Goal: Task Accomplishment & Management: Use online tool/utility

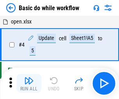
click at [29, 83] on img "button" at bounding box center [28, 80] width 9 height 9
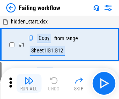
click at [29, 83] on img "button" at bounding box center [28, 80] width 9 height 9
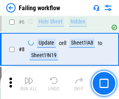
scroll to position [165, 0]
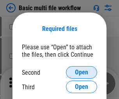
click at [81, 72] on span "Open" at bounding box center [81, 72] width 13 height 6
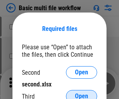
click at [81, 93] on span "Open" at bounding box center [81, 96] width 13 height 6
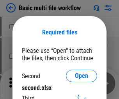
scroll to position [4, 0]
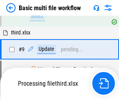
scroll to position [271, 0]
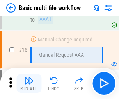
click at [29, 83] on img "button" at bounding box center [28, 80] width 9 height 9
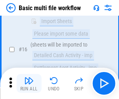
click at [29, 83] on img "button" at bounding box center [28, 80] width 9 height 9
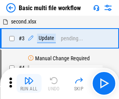
click at [29, 83] on img "button" at bounding box center [28, 80] width 9 height 9
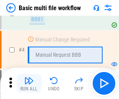
click at [29, 83] on img "button" at bounding box center [28, 80] width 9 height 9
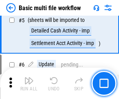
click at [29, 83] on img "button" at bounding box center [28, 80] width 9 height 9
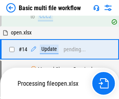
scroll to position [464, 0]
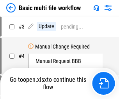
scroll to position [32, 0]
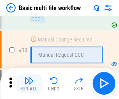
click at [29, 83] on img "button" at bounding box center [28, 80] width 9 height 9
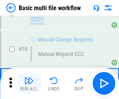
click at [29, 83] on img "button" at bounding box center [28, 80] width 9 height 9
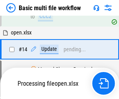
scroll to position [408, 0]
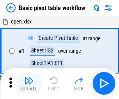
click at [29, 83] on img "button" at bounding box center [28, 80] width 9 height 9
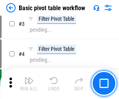
scroll to position [187, 0]
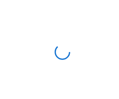
scroll to position [3, 0]
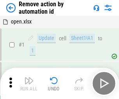
scroll to position [29, 0]
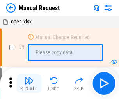
click at [29, 83] on img "button" at bounding box center [28, 80] width 9 height 9
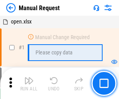
scroll to position [27, 0]
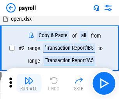
click at [29, 83] on img "button" at bounding box center [28, 80] width 9 height 9
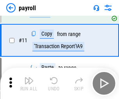
scroll to position [57, 0]
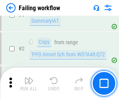
scroll to position [126, 0]
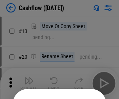
scroll to position [76, 0]
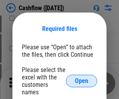
click at [81, 78] on span "Open" at bounding box center [81, 81] width 13 height 6
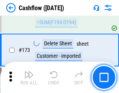
scroll to position [825, 0]
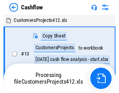
scroll to position [9, 0]
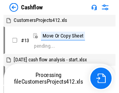
scroll to position [9, 0]
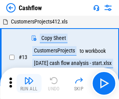
click at [29, 77] on img "button" at bounding box center [28, 80] width 9 height 9
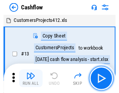
scroll to position [9, 0]
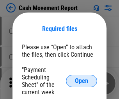
click at [81, 81] on span "Open" at bounding box center [81, 81] width 13 height 6
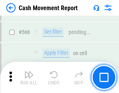
scroll to position [3572, 0]
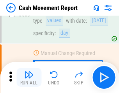
click at [29, 77] on img "button" at bounding box center [28, 74] width 9 height 9
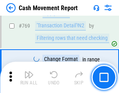
scroll to position [4331, 0]
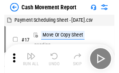
scroll to position [14, 0]
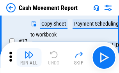
click at [29, 58] on img "button" at bounding box center [28, 54] width 9 height 9
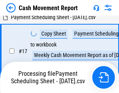
scroll to position [122, 0]
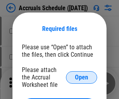
click at [81, 77] on span "Open" at bounding box center [81, 77] width 13 height 6
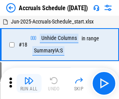
click at [29, 83] on img "button" at bounding box center [28, 80] width 9 height 9
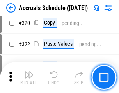
scroll to position [1450, 0]
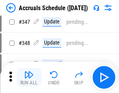
click at [29, 77] on img "button" at bounding box center [28, 74] width 9 height 9
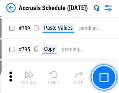
scroll to position [3274, 0]
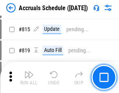
click at [29, 77] on img "button" at bounding box center [28, 74] width 9 height 9
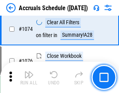
scroll to position [4668, 0]
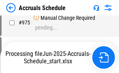
scroll to position [3855, 0]
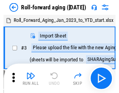
scroll to position [1, 0]
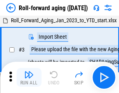
click at [29, 77] on img "button" at bounding box center [28, 74] width 9 height 9
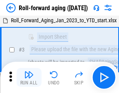
click at [29, 77] on img "button" at bounding box center [28, 74] width 9 height 9
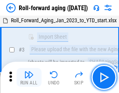
scroll to position [50, 0]
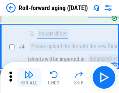
click at [29, 77] on img "button" at bounding box center [28, 74] width 9 height 9
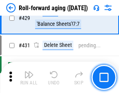
scroll to position [2703, 0]
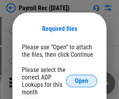
click at [81, 81] on span "Open" at bounding box center [81, 81] width 13 height 6
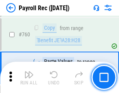
scroll to position [4714, 0]
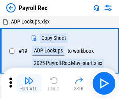
click at [29, 83] on img "button" at bounding box center [28, 80] width 9 height 9
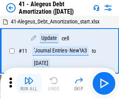
click at [29, 83] on img "button" at bounding box center [28, 80] width 9 height 9
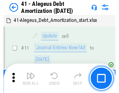
scroll to position [96, 0]
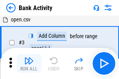
click at [29, 64] on img "button" at bounding box center [28, 60] width 9 height 9
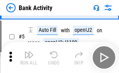
scroll to position [41, 0]
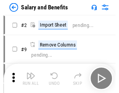
scroll to position [11, 0]
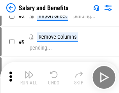
click at [29, 77] on img "button" at bounding box center [28, 74] width 9 height 9
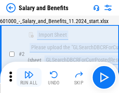
click at [29, 77] on img "button" at bounding box center [28, 74] width 9 height 9
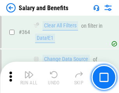
scroll to position [3671, 0]
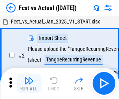
click at [29, 77] on img "button" at bounding box center [28, 80] width 9 height 9
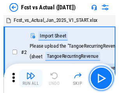
scroll to position [10, 0]
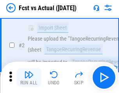
click at [29, 77] on img "button" at bounding box center [28, 74] width 9 height 9
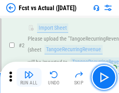
scroll to position [73, 0]
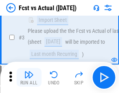
click at [29, 77] on img "button" at bounding box center [28, 74] width 9 height 9
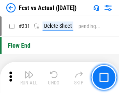
scroll to position [3731, 0]
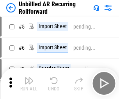
click at [29, 77] on img "button" at bounding box center [28, 80] width 9 height 9
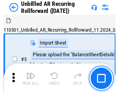
scroll to position [17, 0]
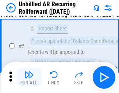
click at [29, 77] on img "button" at bounding box center [28, 74] width 9 height 9
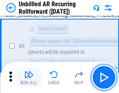
scroll to position [73, 0]
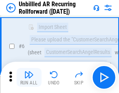
click at [29, 77] on img "button" at bounding box center [28, 74] width 9 height 9
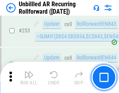
scroll to position [2648, 0]
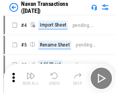
scroll to position [12, 0]
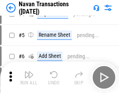
click at [29, 77] on img "button" at bounding box center [28, 74] width 9 height 9
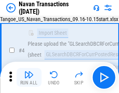
click at [29, 77] on img "button" at bounding box center [28, 74] width 9 height 9
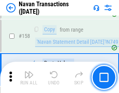
scroll to position [2527, 0]
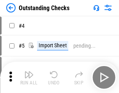
click at [29, 77] on img "button" at bounding box center [28, 74] width 9 height 9
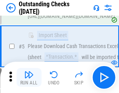
click at [29, 77] on img "button" at bounding box center [28, 74] width 9 height 9
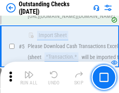
scroll to position [81, 0]
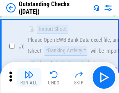
click at [29, 77] on img "button" at bounding box center [28, 74] width 9 height 9
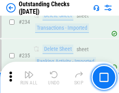
scroll to position [2367, 0]
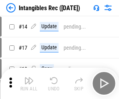
click at [29, 83] on img "button" at bounding box center [28, 80] width 9 height 9
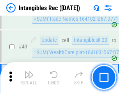
scroll to position [304, 0]
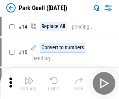
click at [29, 77] on img "button" at bounding box center [28, 80] width 9 height 9
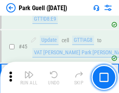
scroll to position [975, 0]
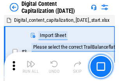
scroll to position [23, 0]
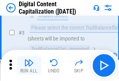
click at [29, 65] on img "button" at bounding box center [28, 62] width 9 height 9
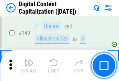
scroll to position [827, 0]
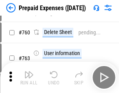
click at [29, 77] on img "button" at bounding box center [28, 74] width 9 height 9
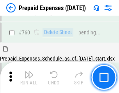
scroll to position [2160, 0]
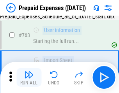
click at [29, 77] on img "button" at bounding box center [28, 74] width 9 height 9
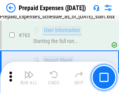
scroll to position [2206, 0]
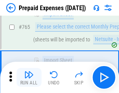
click at [29, 77] on img "button" at bounding box center [28, 74] width 9 height 9
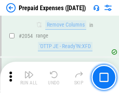
scroll to position [8148, 0]
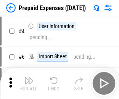
click at [29, 83] on img "button" at bounding box center [28, 80] width 9 height 9
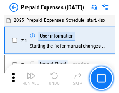
scroll to position [34, 0]
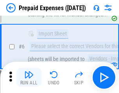
click at [29, 77] on img "button" at bounding box center [28, 74] width 9 height 9
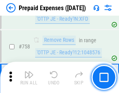
scroll to position [2777, 0]
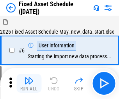
click at [29, 83] on img "button" at bounding box center [28, 80] width 9 height 9
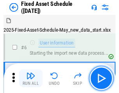
scroll to position [42, 0]
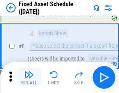
click at [29, 77] on img "button" at bounding box center [28, 74] width 9 height 9
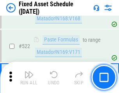
scroll to position [2709, 0]
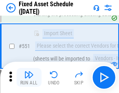
click at [29, 77] on img "button" at bounding box center [28, 74] width 9 height 9
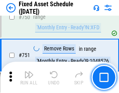
scroll to position [3800, 0]
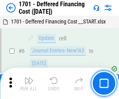
scroll to position [94, 0]
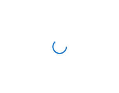
scroll to position [1, 0]
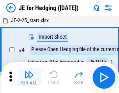
click at [29, 77] on img "button" at bounding box center [28, 74] width 9 height 9
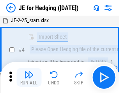
click at [29, 77] on img "button" at bounding box center [28, 74] width 9 height 9
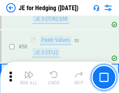
scroll to position [505, 0]
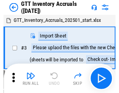
scroll to position [1, 0]
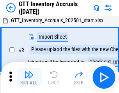
click at [29, 77] on img "button" at bounding box center [28, 74] width 9 height 9
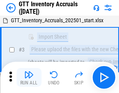
click at [29, 77] on img "button" at bounding box center [28, 74] width 9 height 9
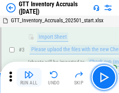
scroll to position [50, 0]
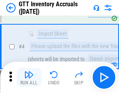
click at [29, 77] on img "button" at bounding box center [28, 74] width 9 height 9
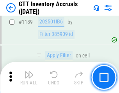
scroll to position [6365, 0]
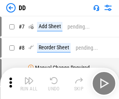
click at [29, 83] on img "button" at bounding box center [28, 80] width 9 height 9
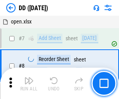
scroll to position [75, 0]
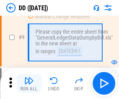
click at [29, 83] on img "button" at bounding box center [28, 80] width 9 height 9
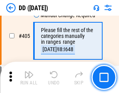
scroll to position [3487, 0]
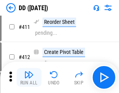
click at [29, 77] on img "button" at bounding box center [28, 74] width 9 height 9
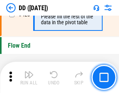
scroll to position [3731, 0]
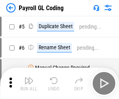
click at [29, 83] on img "button" at bounding box center [28, 80] width 9 height 9
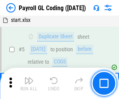
scroll to position [94, 0]
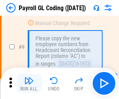
click at [29, 83] on img "button" at bounding box center [28, 80] width 9 height 9
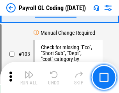
scroll to position [1829, 0]
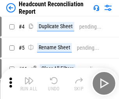
click at [29, 83] on img "button" at bounding box center [28, 80] width 9 height 9
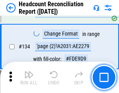
scroll to position [937, 0]
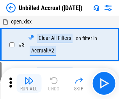
click at [29, 83] on img "button" at bounding box center [28, 80] width 9 height 9
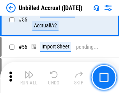
scroll to position [814, 0]
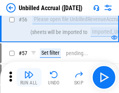
click at [29, 77] on img "button" at bounding box center [28, 74] width 9 height 9
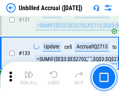
scroll to position [2322, 0]
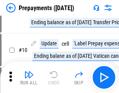
scroll to position [49, 0]
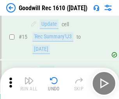
scroll to position [133, 0]
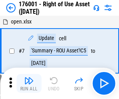
click at [29, 83] on img "button" at bounding box center [28, 80] width 9 height 9
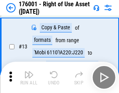
scroll to position [50, 0]
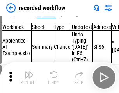
click at [29, 77] on img "button" at bounding box center [28, 74] width 9 height 9
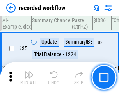
scroll to position [2436, 0]
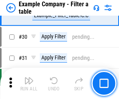
scroll to position [713, 0]
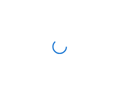
scroll to position [12, 0]
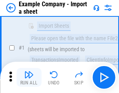
click at [29, 77] on img "button" at bounding box center [28, 74] width 9 height 9
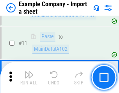
scroll to position [172, 0]
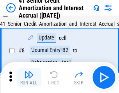
click at [29, 77] on img "button" at bounding box center [28, 74] width 9 height 9
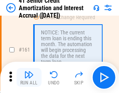
click at [29, 77] on img "button" at bounding box center [28, 74] width 9 height 9
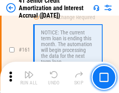
scroll to position [834, 0]
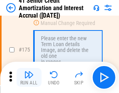
click at [29, 77] on img "button" at bounding box center [28, 74] width 9 height 9
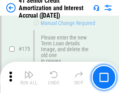
scroll to position [913, 0]
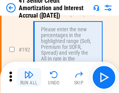
click at [29, 77] on img "button" at bounding box center [28, 74] width 9 height 9
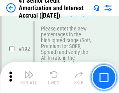
scroll to position [995, 0]
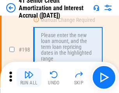
click at [29, 77] on img "button" at bounding box center [28, 74] width 9 height 9
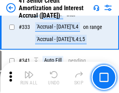
scroll to position [1991, 0]
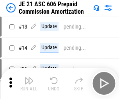
click at [29, 77] on img "button" at bounding box center [28, 80] width 9 height 9
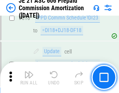
scroll to position [1455, 0]
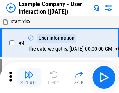
click at [29, 77] on img "button" at bounding box center [28, 74] width 9 height 9
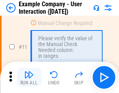
click at [29, 77] on img "button" at bounding box center [28, 74] width 9 height 9
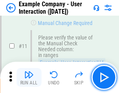
scroll to position [169, 0]
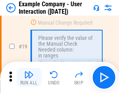
click at [29, 77] on img "button" at bounding box center [28, 74] width 9 height 9
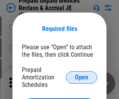
click at [81, 77] on span "Open" at bounding box center [81, 77] width 13 height 6
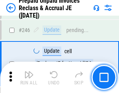
scroll to position [1052, 0]
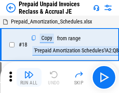
click at [29, 77] on img "button" at bounding box center [28, 74] width 9 height 9
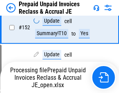
scroll to position [599, 0]
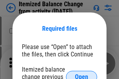
click at [81, 74] on span "Open" at bounding box center [81, 77] width 13 height 6
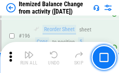
scroll to position [1500, 0]
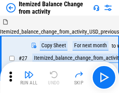
scroll to position [12, 0]
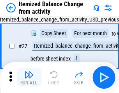
click at [29, 77] on img "button" at bounding box center [28, 74] width 9 height 9
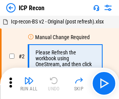
scroll to position [4, 0]
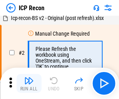
click at [29, 83] on img "button" at bounding box center [28, 80] width 9 height 9
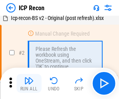
click at [29, 83] on img "button" at bounding box center [28, 80] width 9 height 9
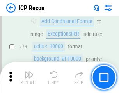
scroll to position [764, 0]
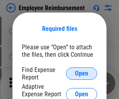
click at [81, 73] on span "Open" at bounding box center [81, 73] width 13 height 6
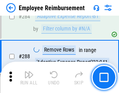
scroll to position [2119, 0]
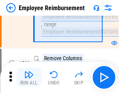
click at [29, 77] on img "button" at bounding box center [28, 74] width 9 height 9
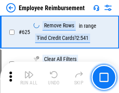
scroll to position [4667, 0]
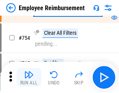
click at [29, 77] on img "button" at bounding box center [28, 74] width 9 height 9
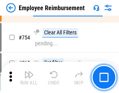
click at [29, 77] on img "button" at bounding box center [28, 74] width 9 height 9
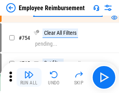
click at [29, 77] on img "button" at bounding box center [28, 74] width 9 height 9
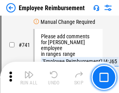
scroll to position [5468, 0]
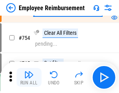
click at [29, 77] on img "button" at bounding box center [28, 74] width 9 height 9
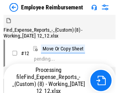
scroll to position [27, 0]
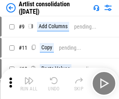
click at [29, 83] on img "button" at bounding box center [28, 80] width 9 height 9
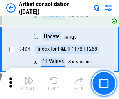
scroll to position [3413, 0]
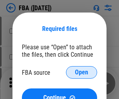
click at [81, 72] on span "Open" at bounding box center [81, 72] width 13 height 6
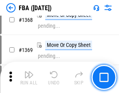
scroll to position [8371, 0]
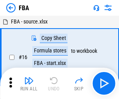
scroll to position [8, 0]
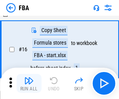
click at [29, 83] on img "button" at bounding box center [28, 80] width 9 height 9
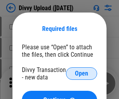
click at [81, 73] on span "Open" at bounding box center [81, 73] width 13 height 6
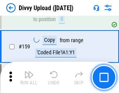
scroll to position [807, 0]
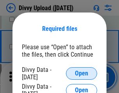
click at [81, 73] on span "Open" at bounding box center [81, 73] width 13 height 6
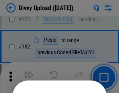
scroll to position [875, 0]
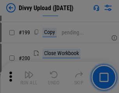
scroll to position [1133, 0]
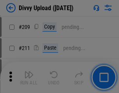
scroll to position [1324, 0]
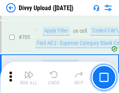
scroll to position [5332, 0]
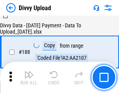
scroll to position [917, 0]
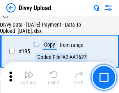
scroll to position [1089, 0]
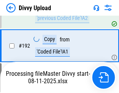
scroll to position [1044, 0]
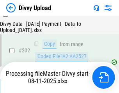
scroll to position [1261, 0]
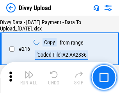
scroll to position [1605, 0]
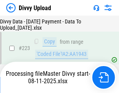
scroll to position [1777, 0]
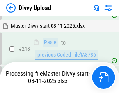
scroll to position [1678, 0]
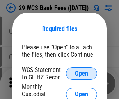
click at [81, 73] on span "Open" at bounding box center [81, 73] width 13 height 6
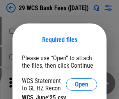
scroll to position [11, 0]
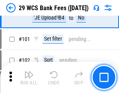
scroll to position [760, 0]
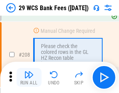
click at [29, 77] on img "button" at bounding box center [28, 74] width 9 height 9
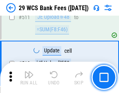
scroll to position [3922, 0]
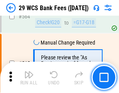
click at [29, 77] on img "button" at bounding box center [28, 74] width 9 height 9
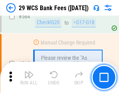
scroll to position [4215, 0]
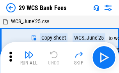
scroll to position [14, 0]
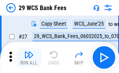
click at [29, 58] on img "button" at bounding box center [28, 54] width 9 height 9
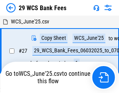
scroll to position [4, 0]
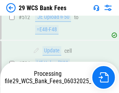
scroll to position [4075, 0]
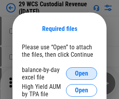
click at [81, 73] on span "Open" at bounding box center [81, 73] width 13 height 6
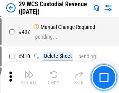
scroll to position [3610, 0]
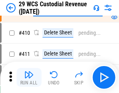
click at [29, 77] on img "button" at bounding box center [28, 74] width 9 height 9
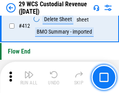
scroll to position [3722, 0]
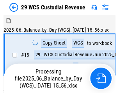
scroll to position [19, 0]
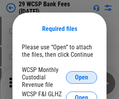
click at [81, 77] on span "Open" at bounding box center [81, 77] width 13 height 6
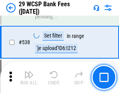
scroll to position [2995, 0]
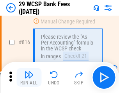
click at [29, 77] on img "button" at bounding box center [28, 74] width 9 height 9
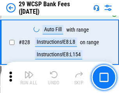
scroll to position [4945, 0]
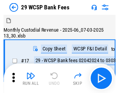
scroll to position [19, 0]
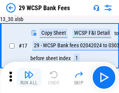
click at [29, 77] on img "button" at bounding box center [28, 74] width 9 height 9
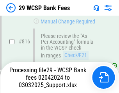
scroll to position [4753, 0]
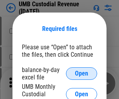
click at [81, 73] on span "Open" at bounding box center [81, 73] width 13 height 6
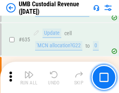
scroll to position [4079, 0]
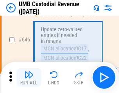
click at [29, 77] on img "button" at bounding box center [28, 74] width 9 height 9
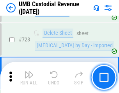
scroll to position [4808, 0]
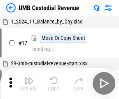
scroll to position [6, 0]
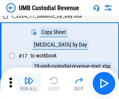
click at [29, 83] on img "button" at bounding box center [28, 80] width 9 height 9
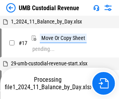
scroll to position [6, 0]
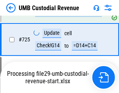
scroll to position [4757, 0]
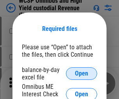
click at [81, 73] on span "Open" at bounding box center [81, 73] width 13 height 6
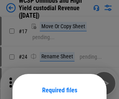
scroll to position [61, 0]
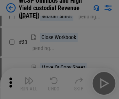
scroll to position [178, 0]
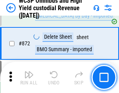
scroll to position [6597, 0]
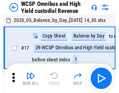
scroll to position [4, 0]
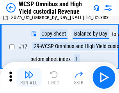
click at [29, 77] on img "button" at bounding box center [28, 74] width 9 height 9
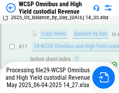
scroll to position [122, 0]
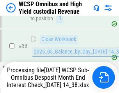
scroll to position [346, 0]
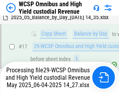
scroll to position [162, 0]
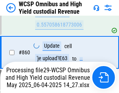
scroll to position [6579, 0]
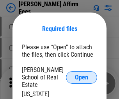
click at [81, 74] on span "Open" at bounding box center [81, 77] width 13 height 6
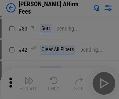
scroll to position [159, 0]
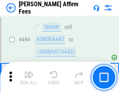
scroll to position [2119, 0]
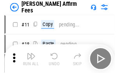
scroll to position [8, 0]
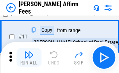
click at [29, 58] on img "button" at bounding box center [28, 54] width 9 height 9
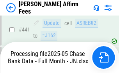
scroll to position [2044, 0]
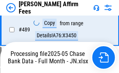
scroll to position [2044, 0]
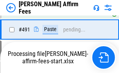
scroll to position [2129, 0]
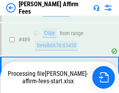
scroll to position [2034, 0]
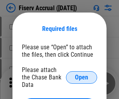
click at [81, 74] on span "Open" at bounding box center [81, 77] width 13 height 6
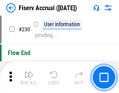
scroll to position [2470, 0]
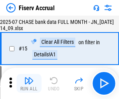
click at [29, 83] on img "button" at bounding box center [28, 80] width 9 height 9
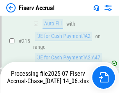
scroll to position [2365, 0]
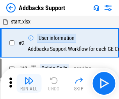
click at [29, 77] on img "button" at bounding box center [28, 80] width 9 height 9
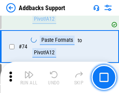
scroll to position [567, 0]
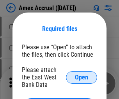
click at [81, 77] on span "Open" at bounding box center [81, 77] width 13 height 6
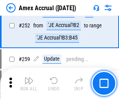
scroll to position [1691, 0]
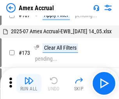
click at [29, 83] on img "button" at bounding box center [28, 80] width 9 height 9
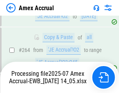
scroll to position [2323, 0]
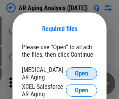
click at [81, 72] on span "Open" at bounding box center [81, 73] width 13 height 6
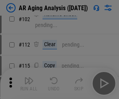
scroll to position [107, 0]
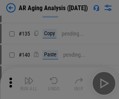
scroll to position [235, 0]
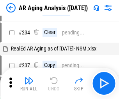
scroll to position [8, 0]
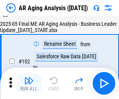
click at [29, 83] on img "button" at bounding box center [28, 80] width 9 height 9
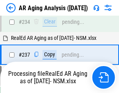
scroll to position [1208, 0]
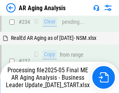
scroll to position [1199, 0]
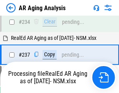
scroll to position [1199, 0]
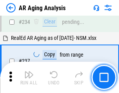
scroll to position [1199, 0]
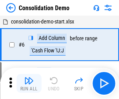
click at [29, 83] on img "button" at bounding box center [28, 80] width 9 height 9
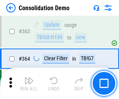
scroll to position [2612, 0]
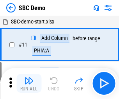
click at [29, 83] on img "button" at bounding box center [28, 80] width 9 height 9
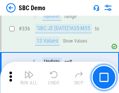
scroll to position [2050, 0]
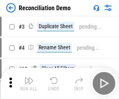
click at [29, 83] on img "button" at bounding box center [28, 80] width 9 height 9
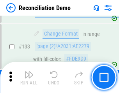
scroll to position [926, 0]
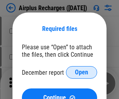
click at [81, 72] on span "Open" at bounding box center [81, 72] width 13 height 6
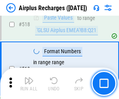
scroll to position [3354, 0]
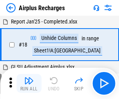
click at [29, 83] on img "button" at bounding box center [28, 80] width 9 height 9
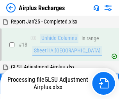
scroll to position [34, 0]
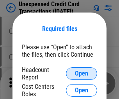
click at [81, 73] on span "Open" at bounding box center [81, 73] width 13 height 6
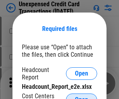
click at [81, 96] on span "Open" at bounding box center [81, 99] width 13 height 6
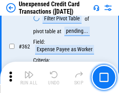
scroll to position [2004, 0]
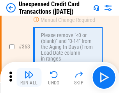
click at [29, 77] on img "button" at bounding box center [28, 74] width 9 height 9
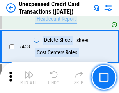
scroll to position [2658, 0]
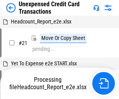
scroll to position [12, 0]
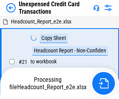
scroll to position [12, 0]
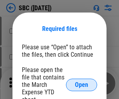
click at [81, 84] on span "Open" at bounding box center [81, 84] width 13 height 6
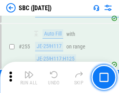
scroll to position [1523, 0]
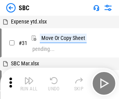
scroll to position [8, 0]
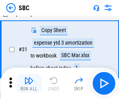
click at [29, 83] on img "button" at bounding box center [28, 80] width 9 height 9
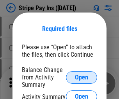
click at [81, 77] on span "Open" at bounding box center [81, 77] width 13 height 6
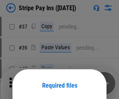
scroll to position [57, 0]
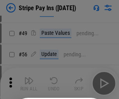
scroll to position [141, 0]
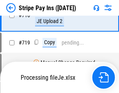
scroll to position [4041, 0]
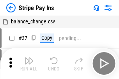
click at [29, 64] on img "button" at bounding box center [28, 60] width 9 height 9
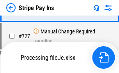
scroll to position [4024, 0]
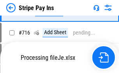
scroll to position [4024, 0]
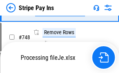
scroll to position [4024, 0]
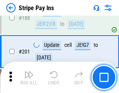
scroll to position [1110, 0]
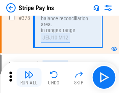
click at [29, 77] on img "button" at bounding box center [28, 74] width 9 height 9
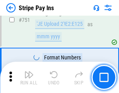
scroll to position [4014, 0]
